Goal: Transaction & Acquisition: Purchase product/service

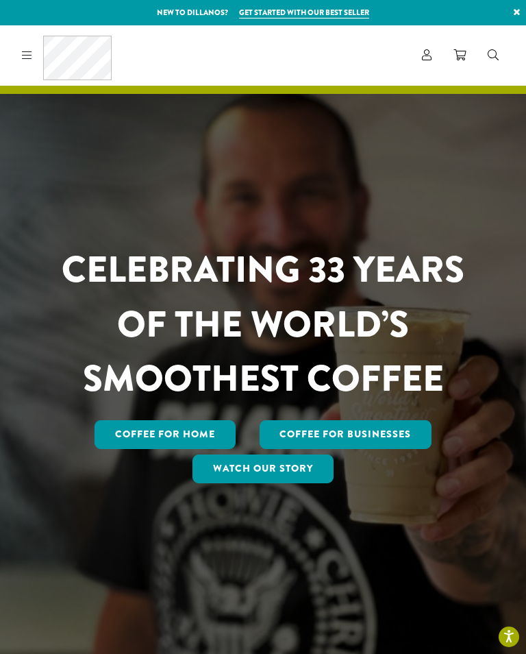
click at [25, 55] on icon at bounding box center [27, 54] width 10 height 11
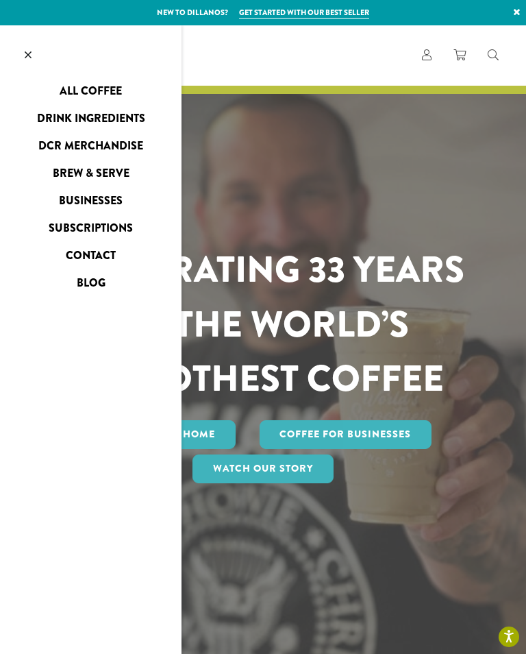
click at [84, 86] on link "All Coffee" at bounding box center [91, 91] width 182 height 22
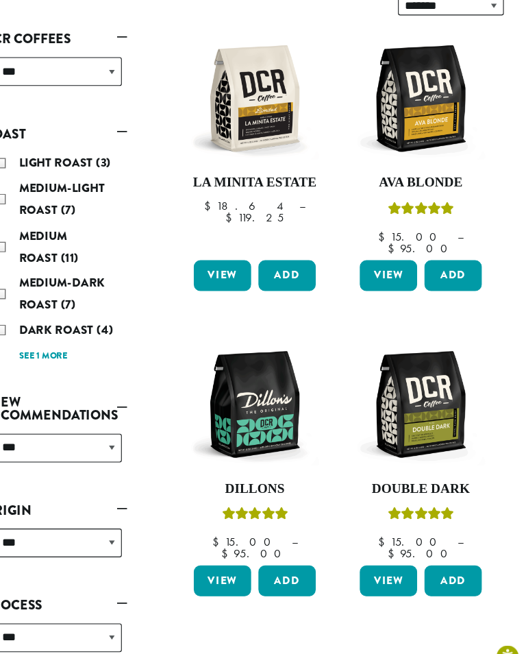
scroll to position [271, 0]
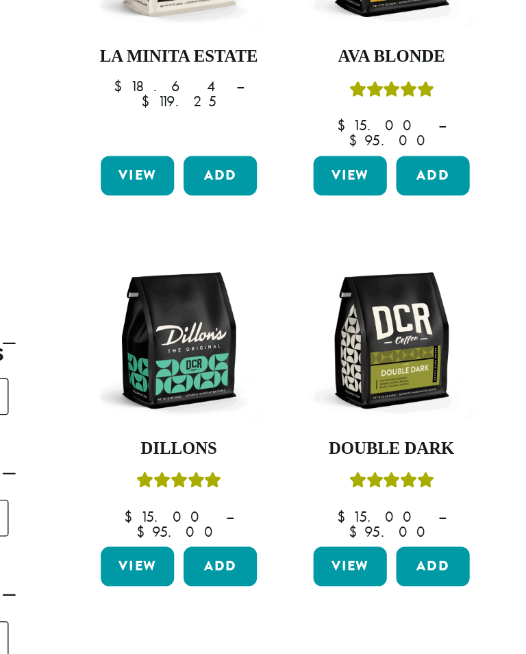
click at [277, 500] on button "Add" at bounding box center [303, 514] width 53 height 29
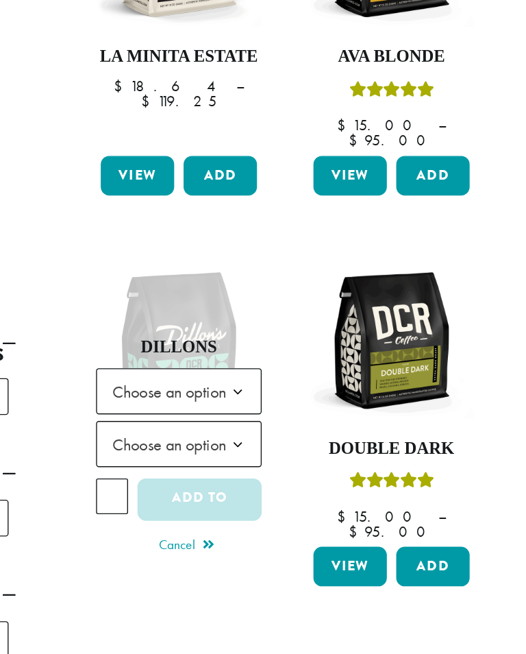
click at [219, 374] on span "Choose an option" at bounding box center [270, 387] width 102 height 27
click at [219, 412] on span "Choose an option" at bounding box center [270, 425] width 102 height 27
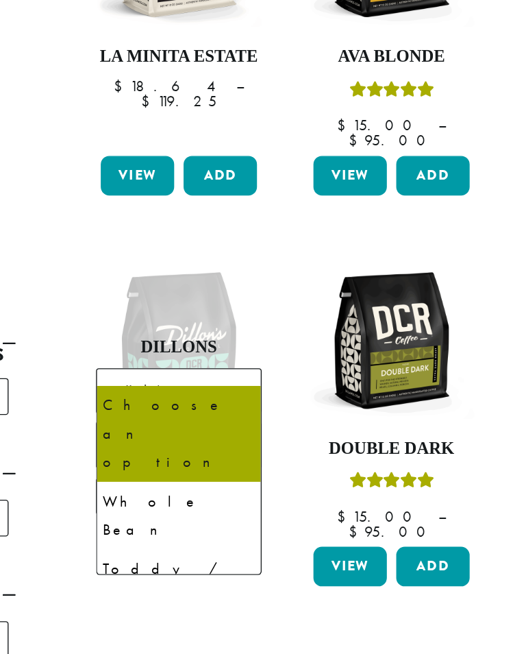
select select "**********"
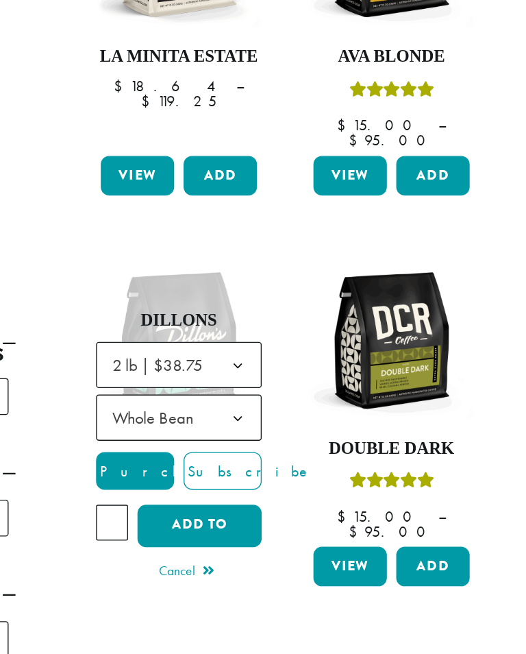
click at [243, 469] on button "Add to cart" at bounding box center [288, 484] width 90 height 31
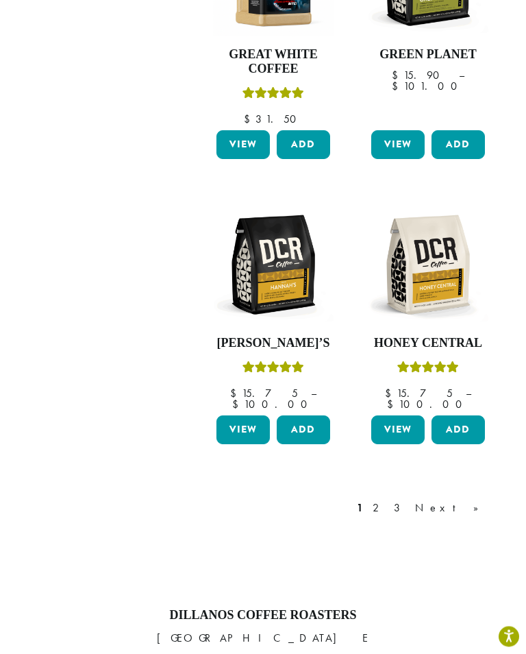
scroll to position [1529, 0]
click at [387, 500] on link "2" at bounding box center [378, 508] width 17 height 16
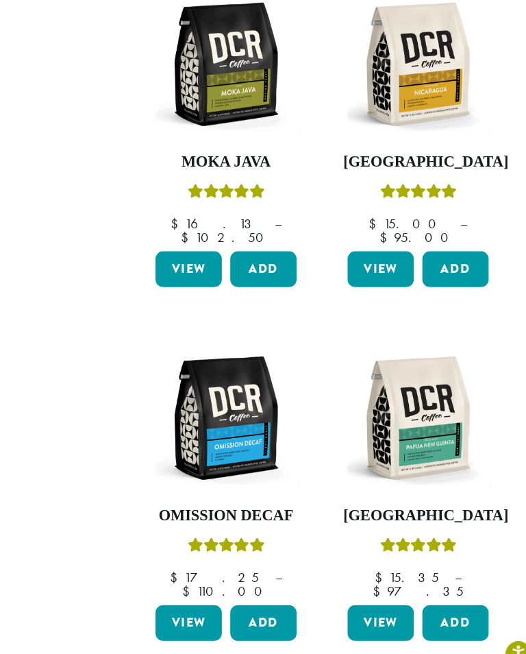
scroll to position [1358, 0]
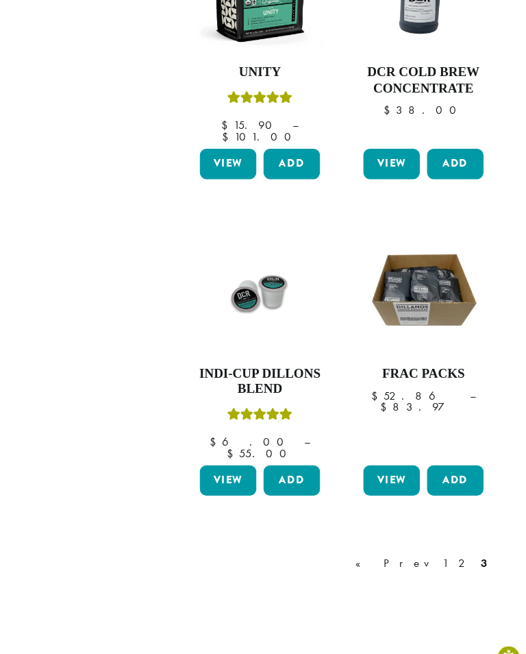
scroll to position [1486, 0]
click at [443, 539] on link "1" at bounding box center [448, 547] width 11 height 16
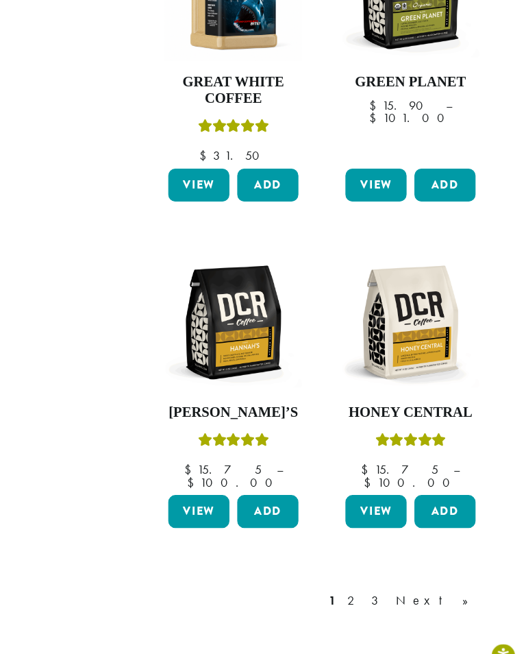
scroll to position [1450, 0]
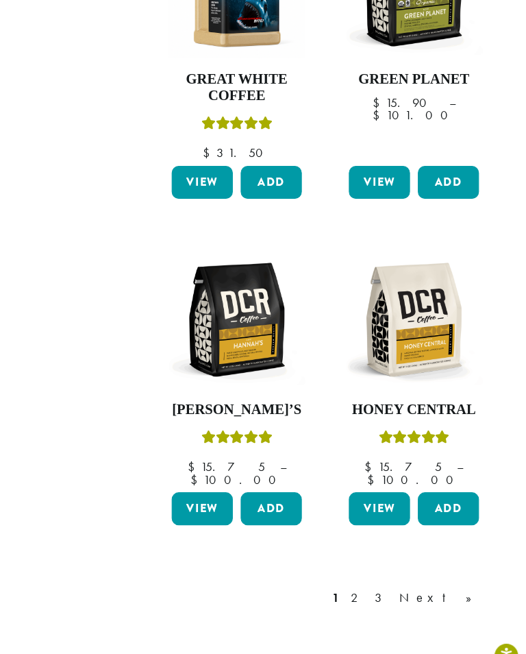
click at [370, 578] on link "2" at bounding box center [378, 586] width 17 height 16
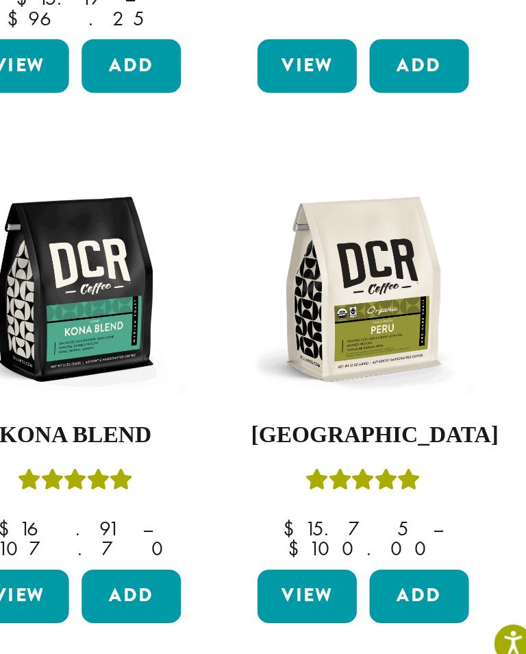
scroll to position [197, 0]
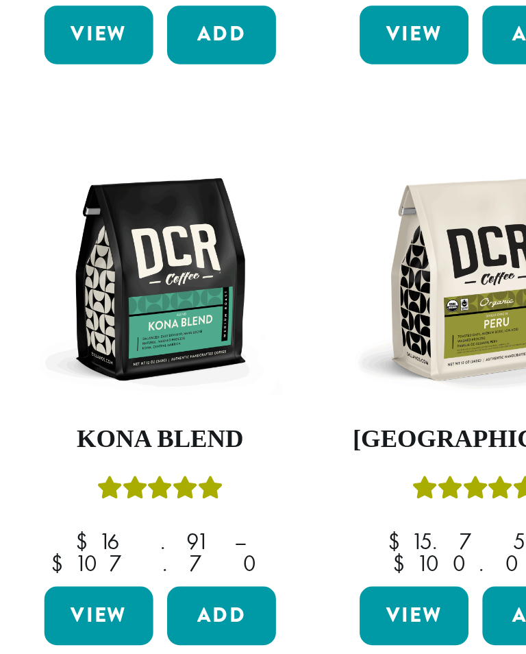
click at [277, 589] on button "Add" at bounding box center [303, 603] width 53 height 29
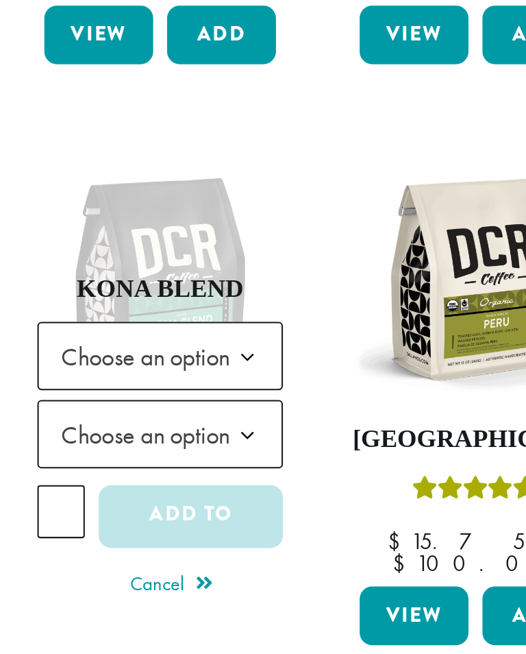
click at [219, 463] on span "Choose an option" at bounding box center [270, 476] width 102 height 27
click at [219, 501] on span "Choose an option" at bounding box center [270, 514] width 102 height 27
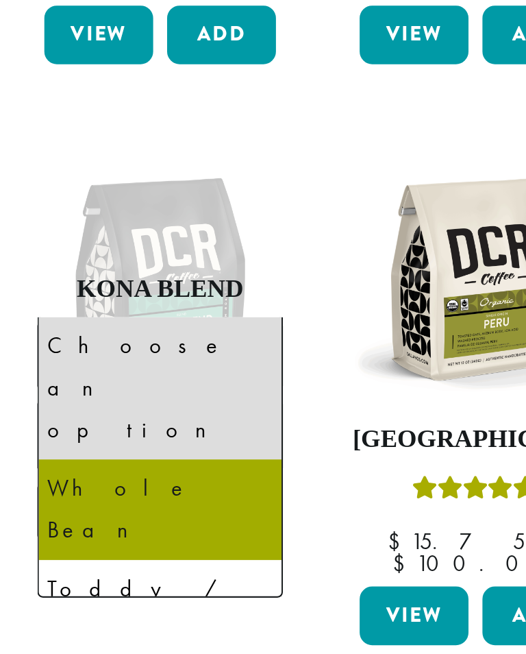
select select "**********"
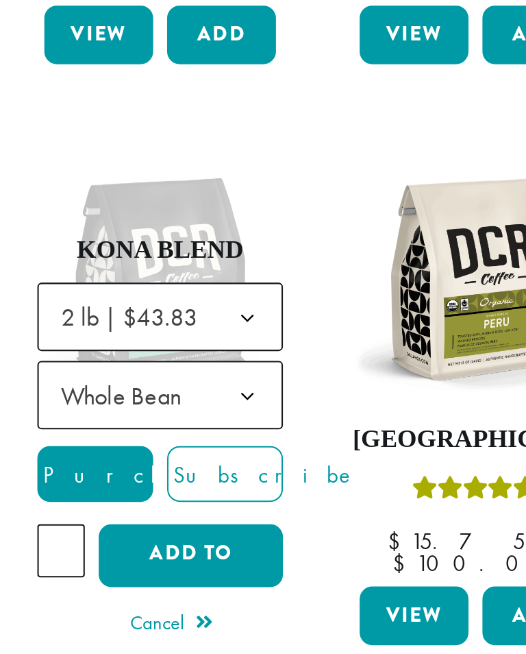
click at [243, 559] on button "Add to cart" at bounding box center [288, 574] width 90 height 31
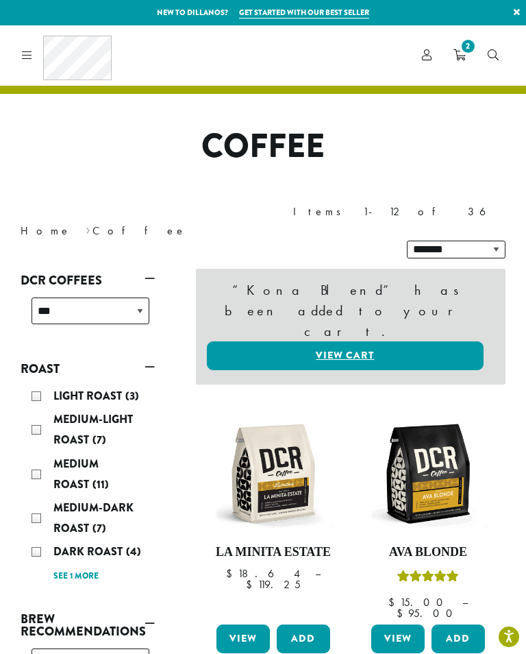
click at [459, 49] on span "2" at bounding box center [468, 46] width 19 height 19
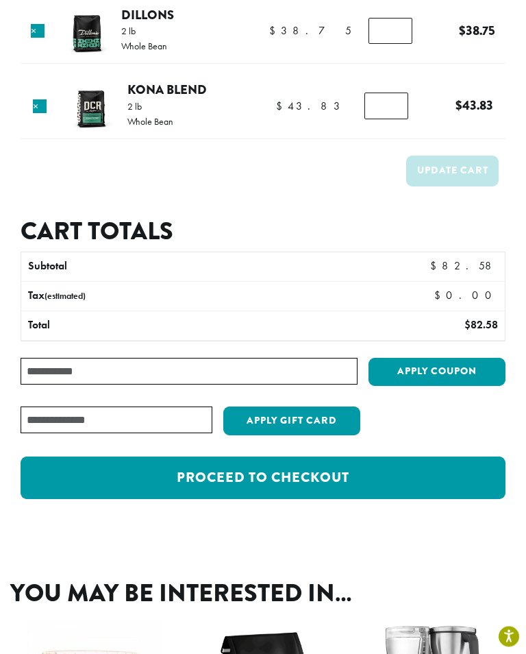
scroll to position [131, 0]
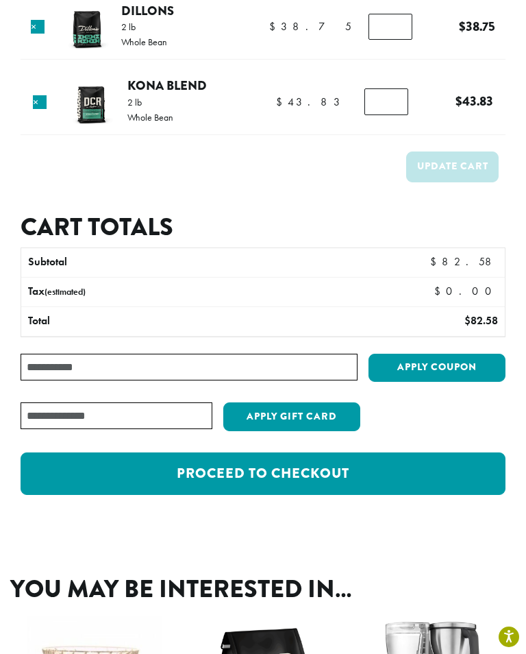
click at [159, 463] on link "Proceed to checkout" at bounding box center [263, 473] width 485 height 42
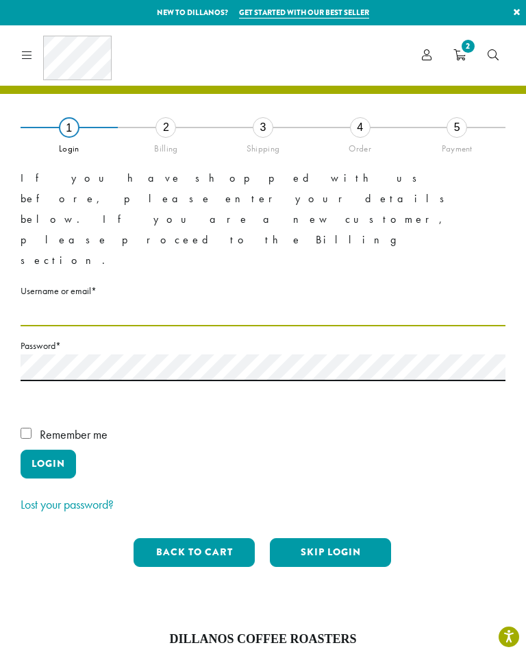
click at [47, 300] on input "Username or email * Required" at bounding box center [263, 313] width 485 height 27
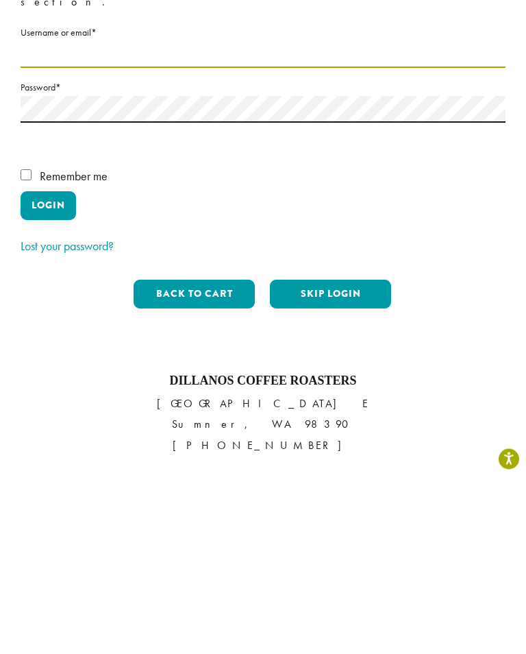
scroll to position [79, 0]
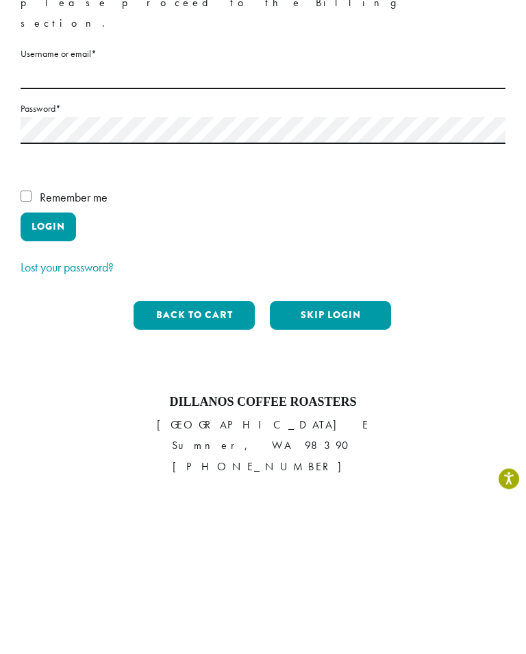
click at [332, 459] on button "Skip Login" at bounding box center [330, 473] width 121 height 29
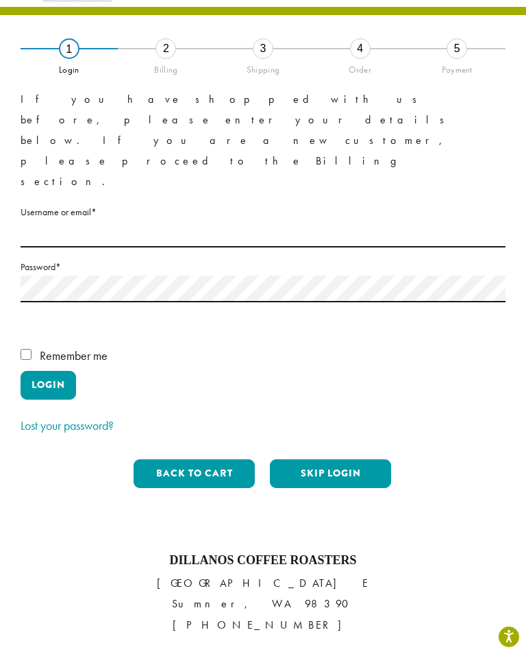
scroll to position [78, 0]
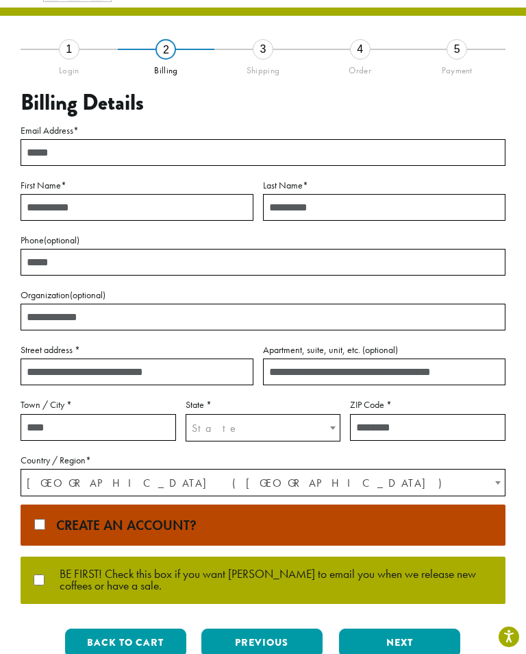
click at [38, 143] on input "Email Address *" at bounding box center [263, 152] width 485 height 27
type input "**********"
click at [44, 199] on input "First Name *" at bounding box center [137, 207] width 233 height 27
type input "****"
click at [300, 206] on input "Last Name *" at bounding box center [384, 207] width 243 height 27
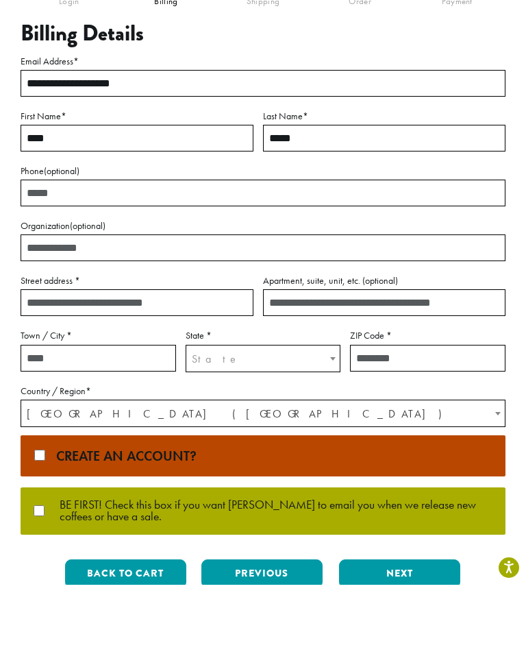
type input "*****"
click at [42, 358] on input "Street address *" at bounding box center [137, 371] width 233 height 27
type input "**********"
click at [38, 414] on input "Town / City *" at bounding box center [99, 427] width 156 height 27
type input "******"
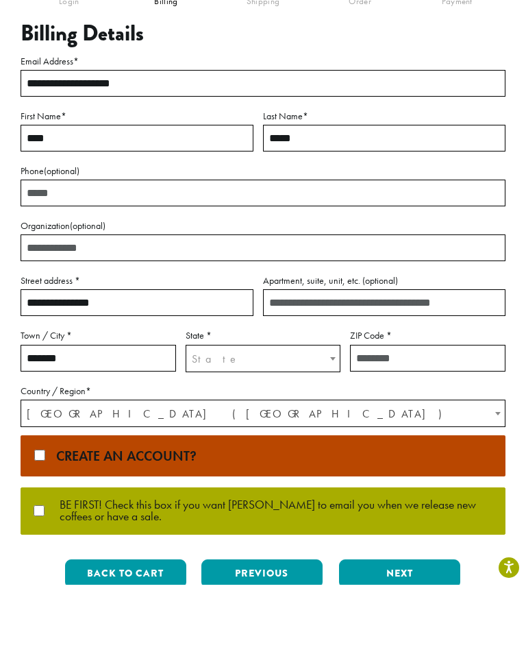
click at [223, 415] on span "State" at bounding box center [263, 428] width 154 height 27
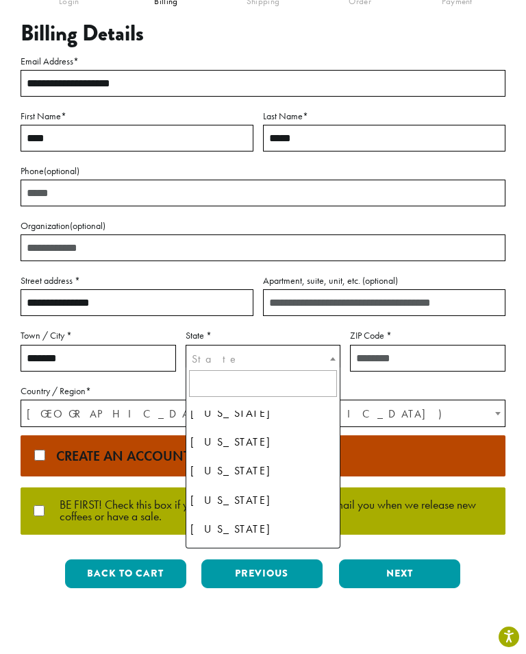
scroll to position [70, 0]
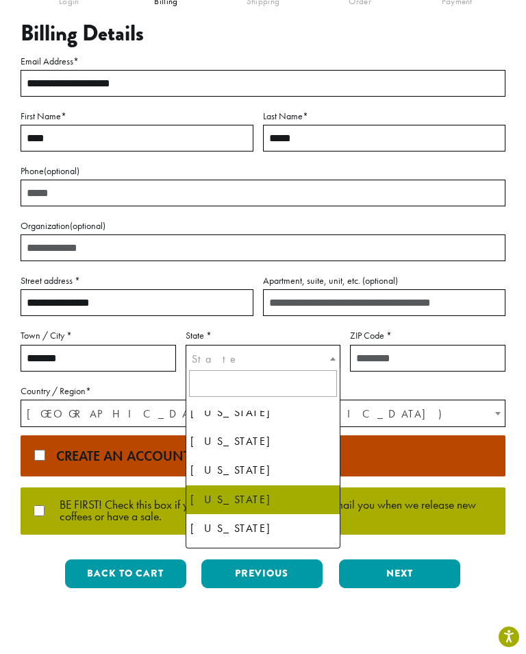
select select "**"
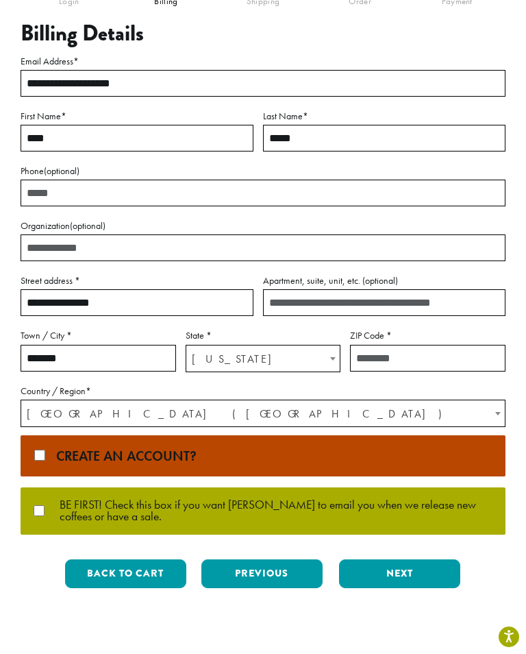
click at [383, 358] on input "ZIP Code *" at bounding box center [428, 358] width 156 height 27
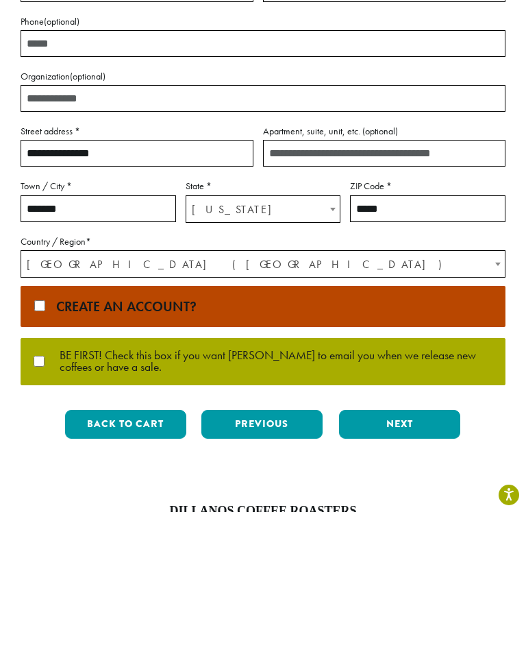
scroll to position [165, 0]
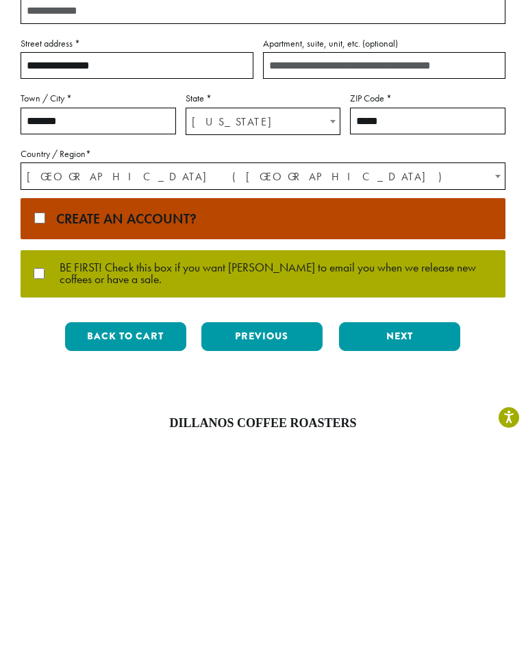
type input "*****"
click at [408, 541] on button "Next" at bounding box center [399, 555] width 121 height 29
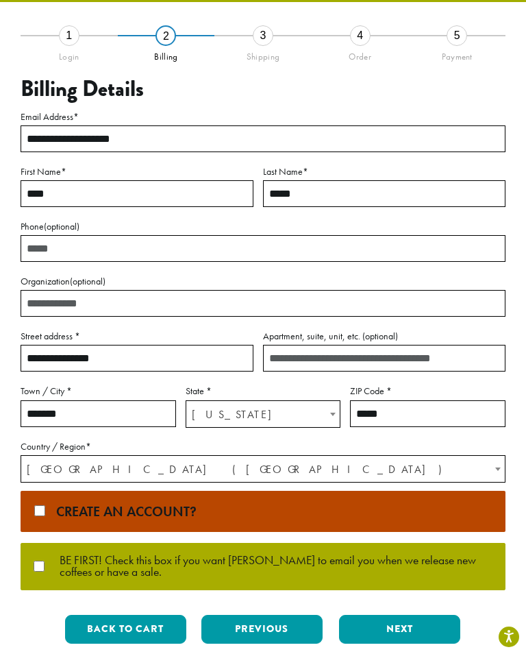
scroll to position [78, 0]
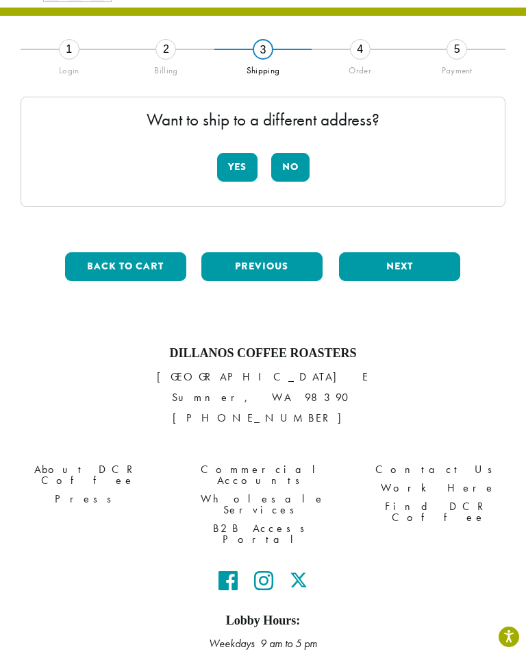
click at [295, 164] on button "No" at bounding box center [290, 167] width 38 height 29
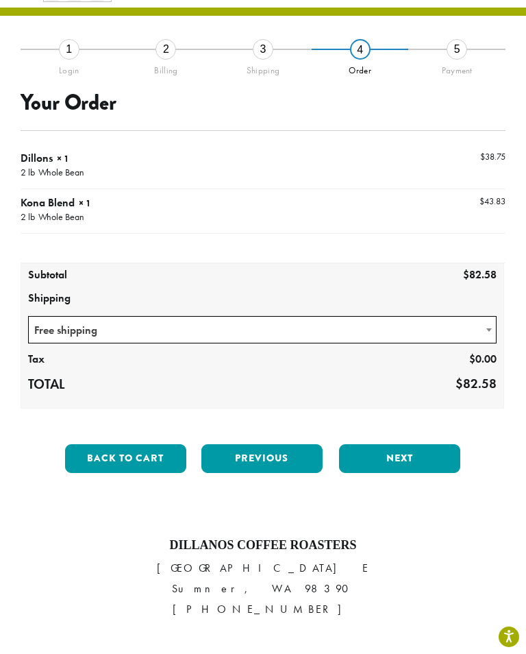
click at [411, 447] on button "Next" at bounding box center [399, 458] width 121 height 29
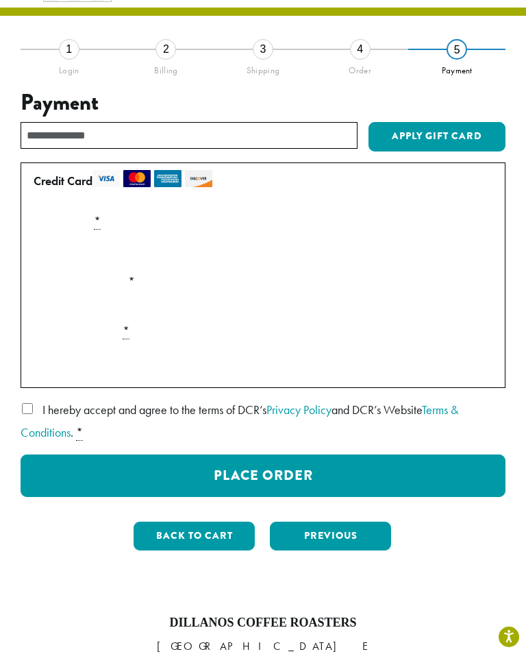
click at [228, 469] on button "Place Order" at bounding box center [263, 475] width 485 height 42
